Goal: Find specific page/section: Find specific page/section

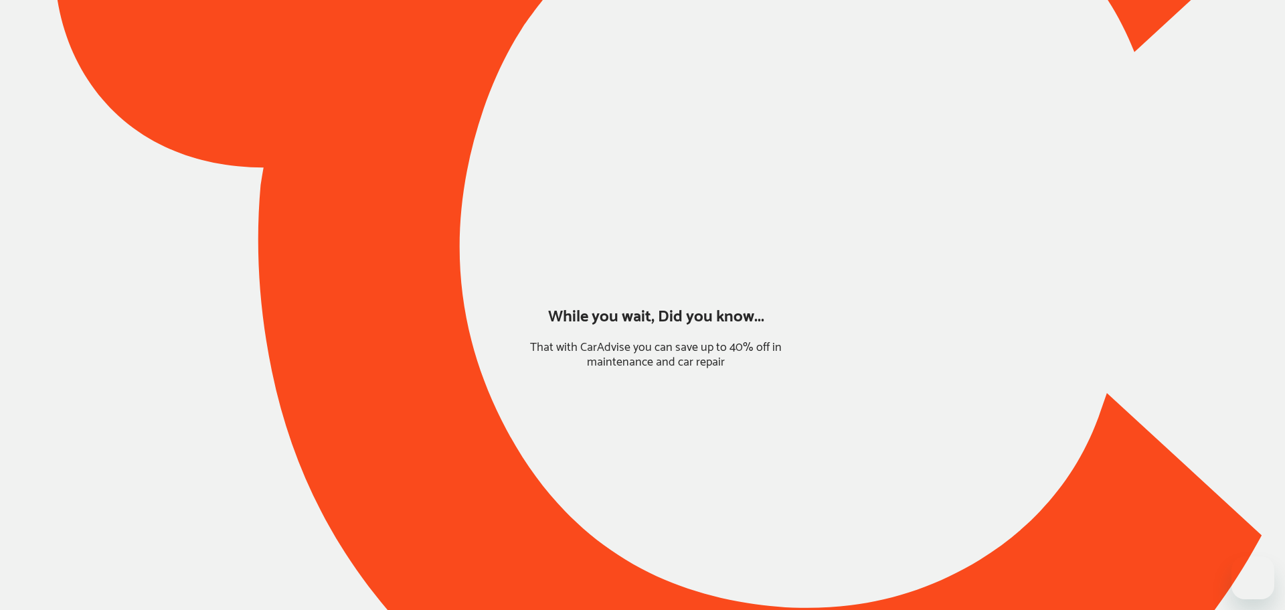
type input "*****"
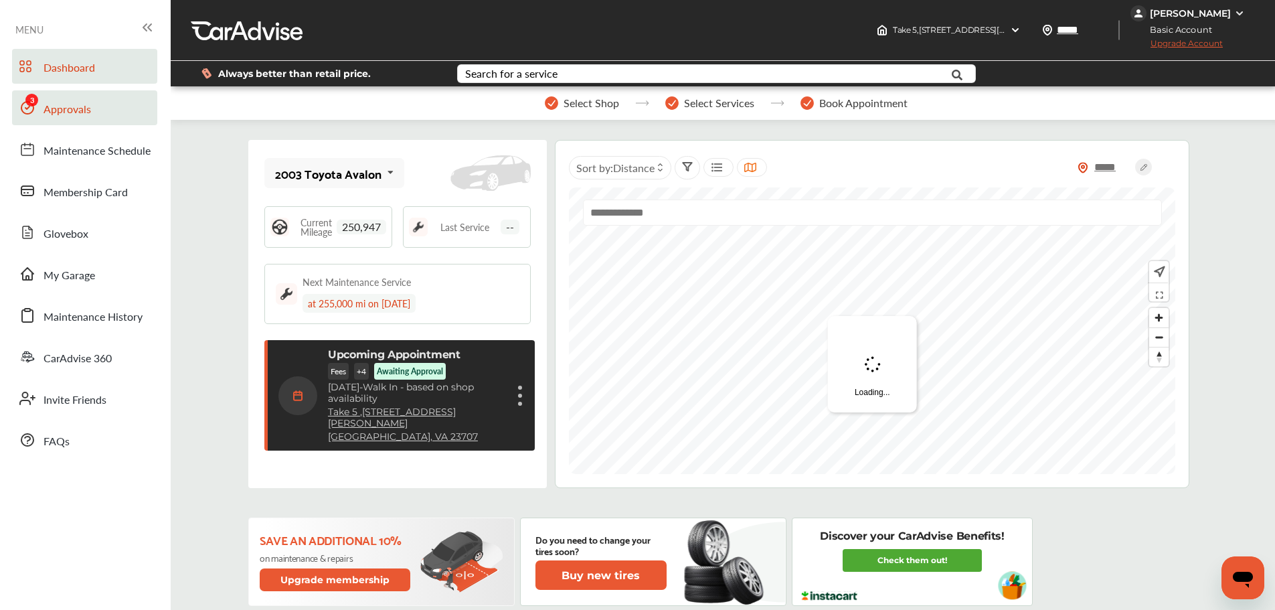
click at [67, 119] on link "Approvals" at bounding box center [84, 107] width 145 height 35
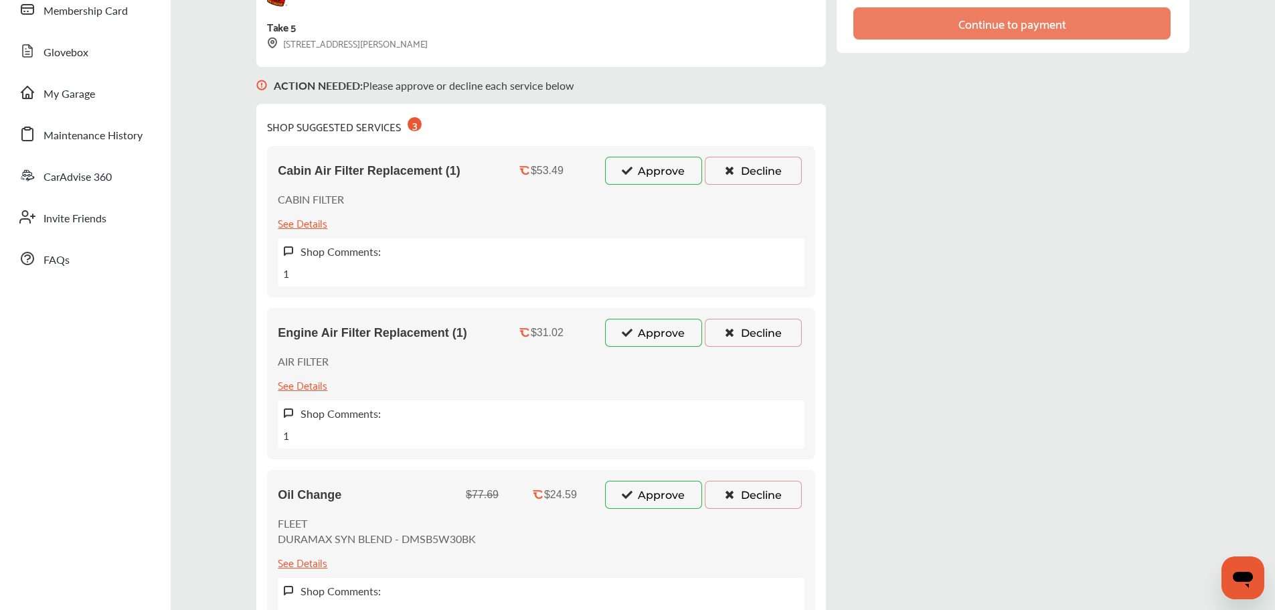
scroll to position [110, 0]
